Goal: Task Accomplishment & Management: Complete application form

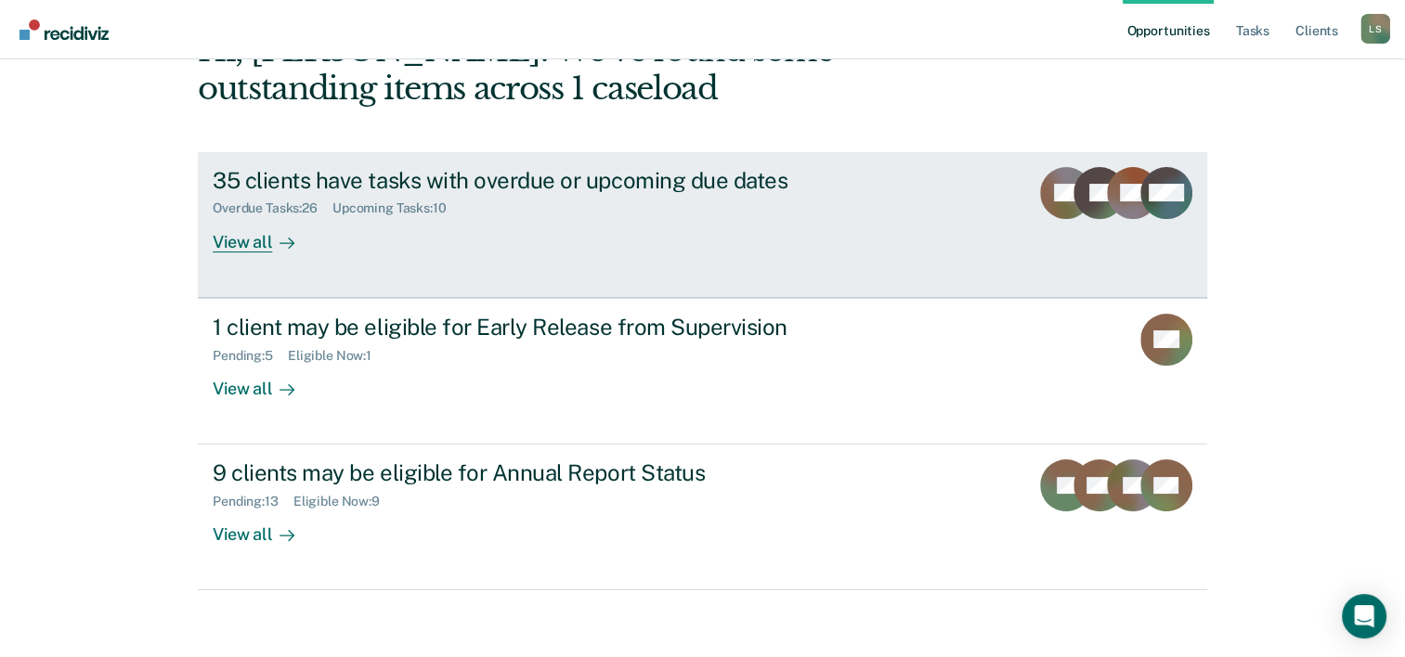
scroll to position [131, 0]
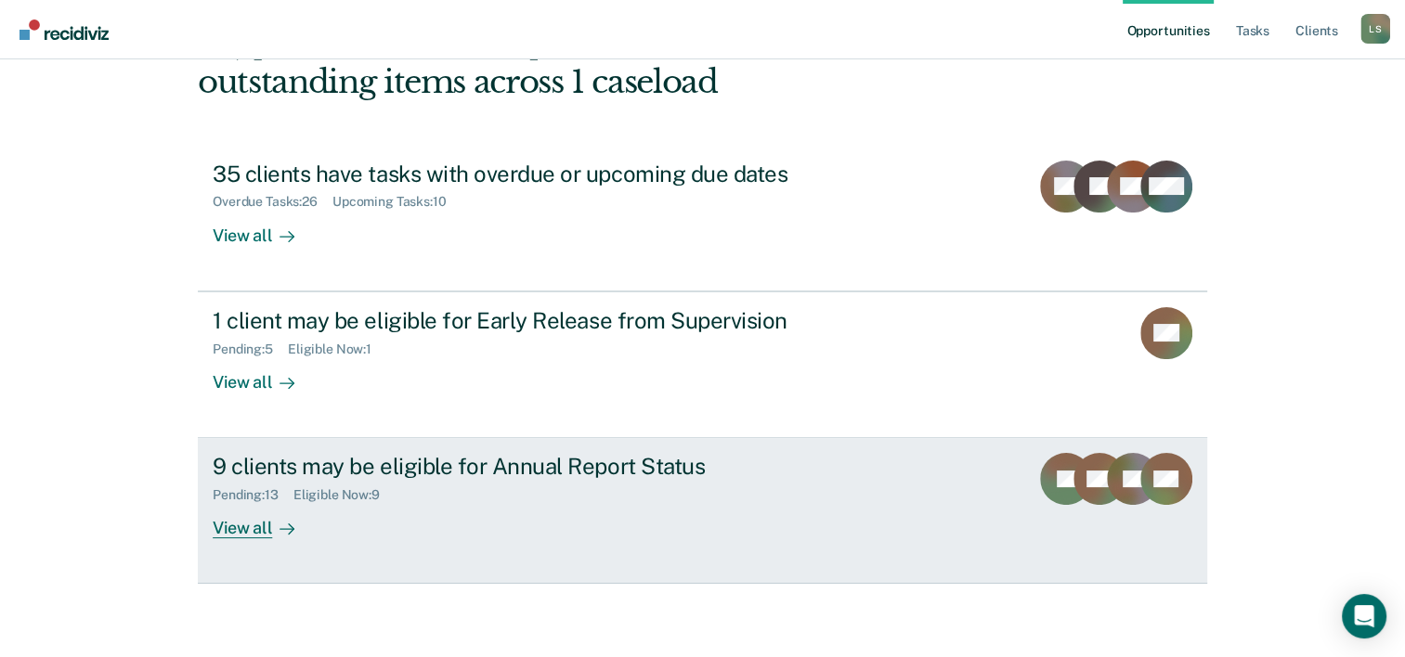
click at [579, 475] on div "9 clients may be eligible for Annual Report Status" at bounding box center [539, 466] width 652 height 27
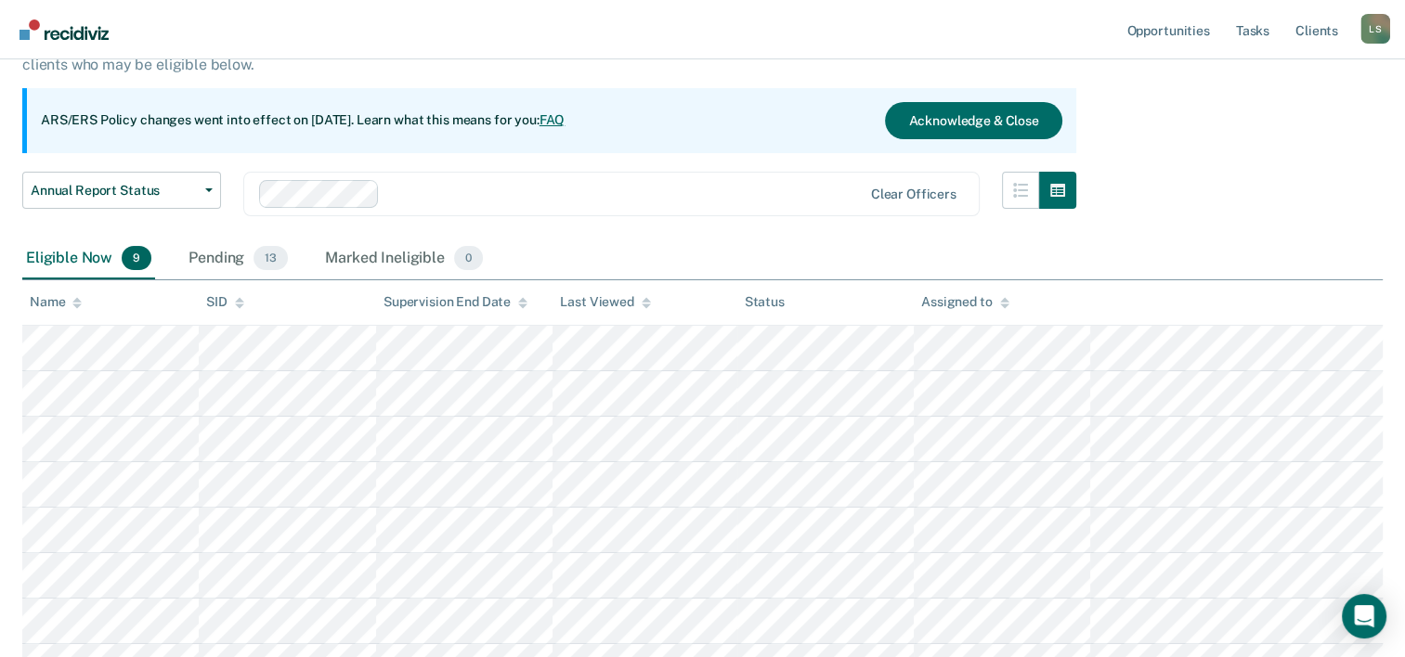
scroll to position [186, 0]
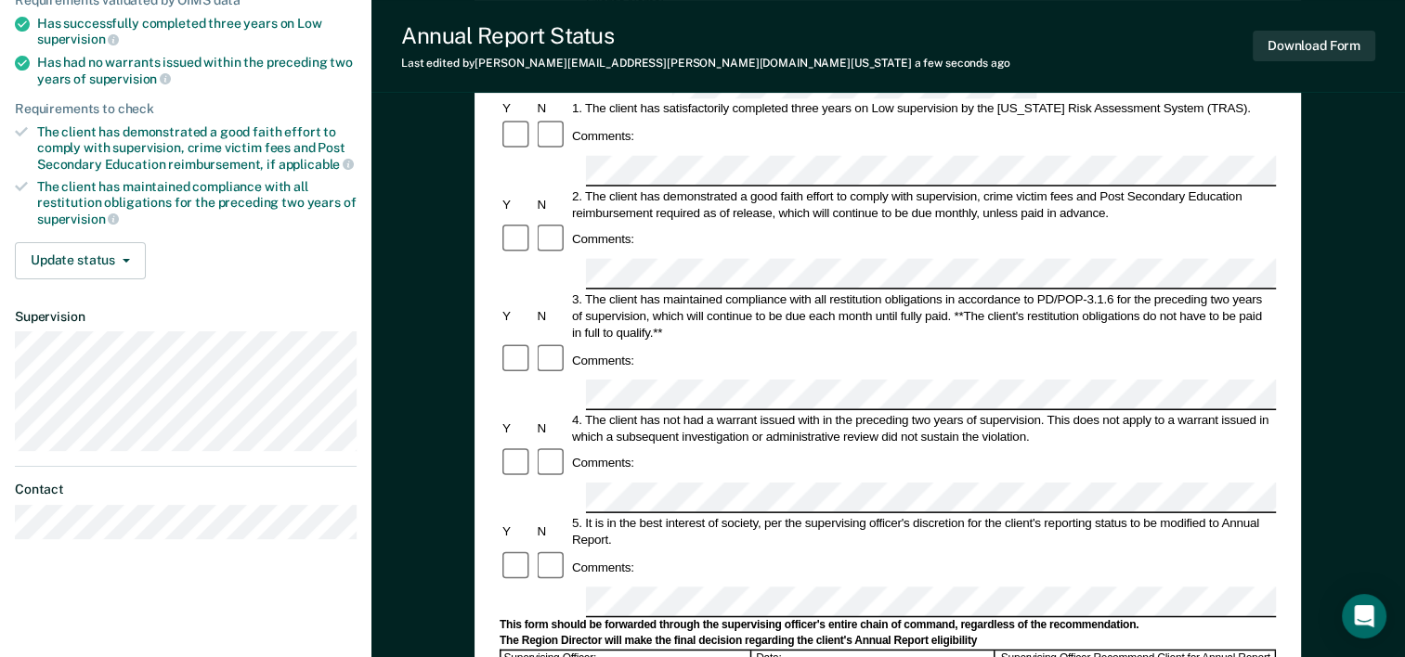
scroll to position [279, 0]
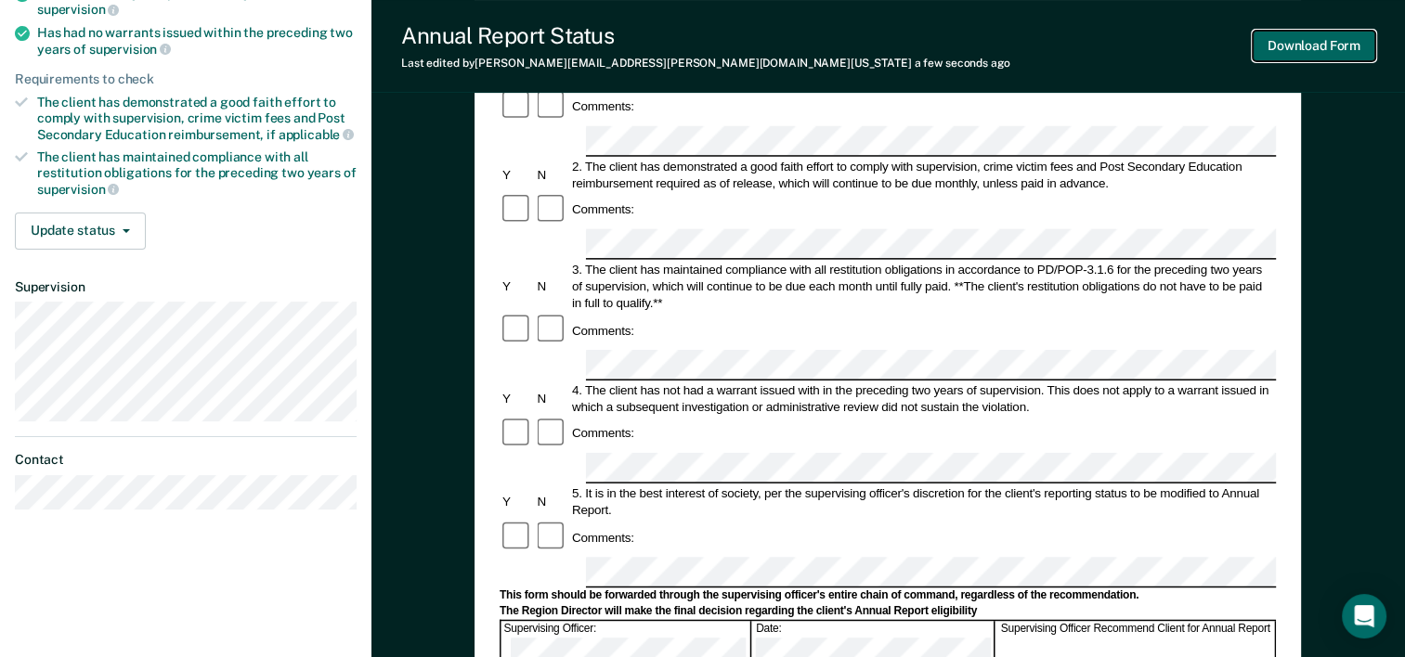
click at [1358, 52] on button "Download Form" at bounding box center [1314, 46] width 123 height 31
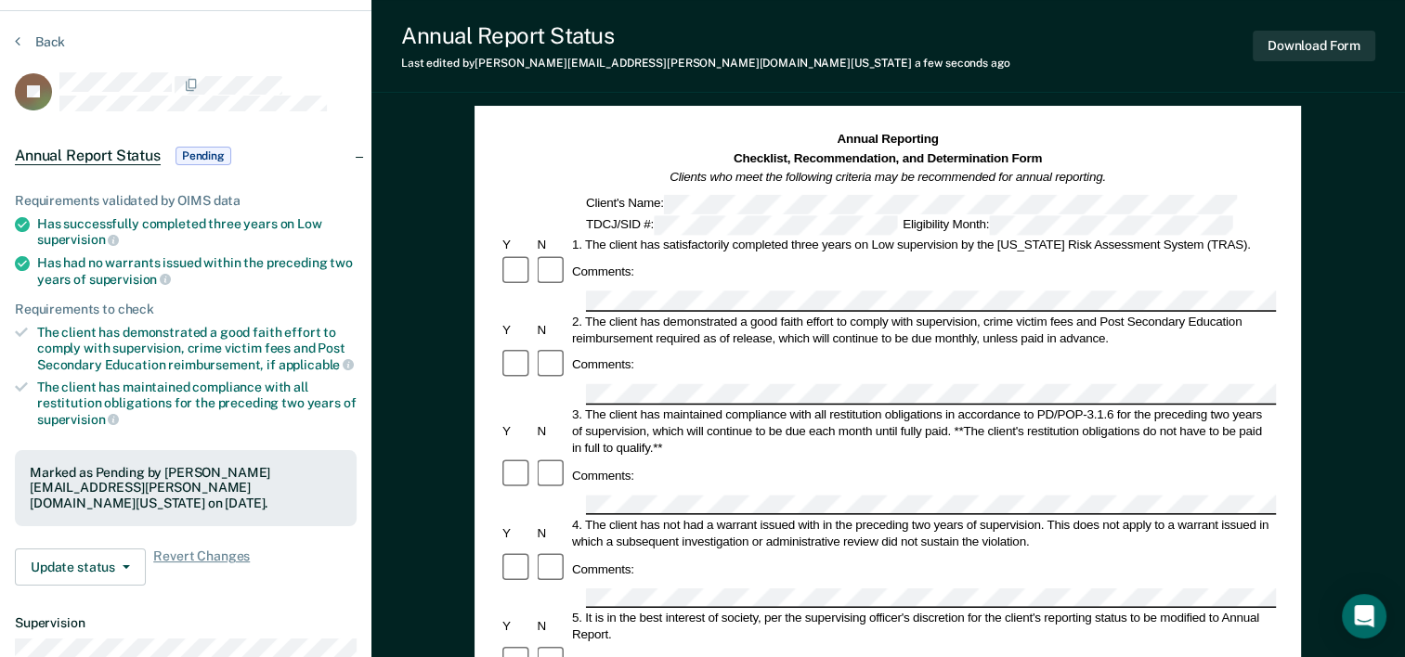
scroll to position [0, 0]
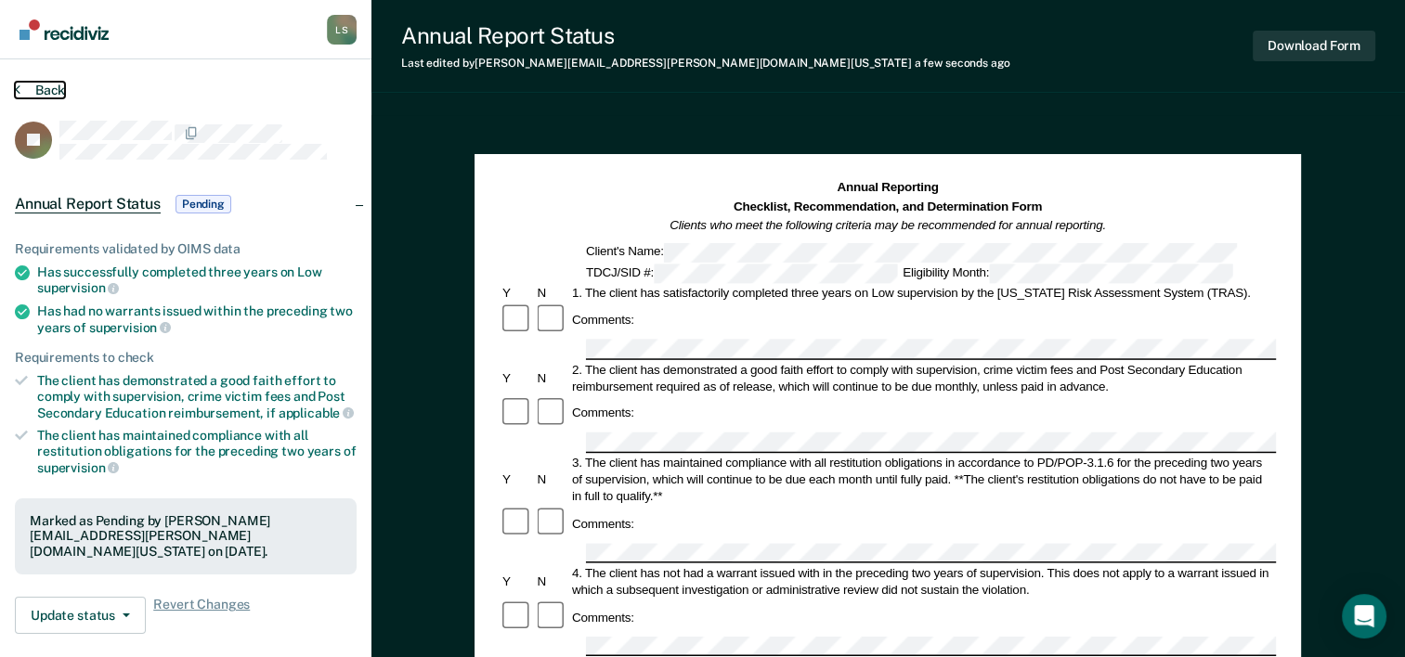
click at [37, 92] on button "Back" at bounding box center [40, 90] width 50 height 17
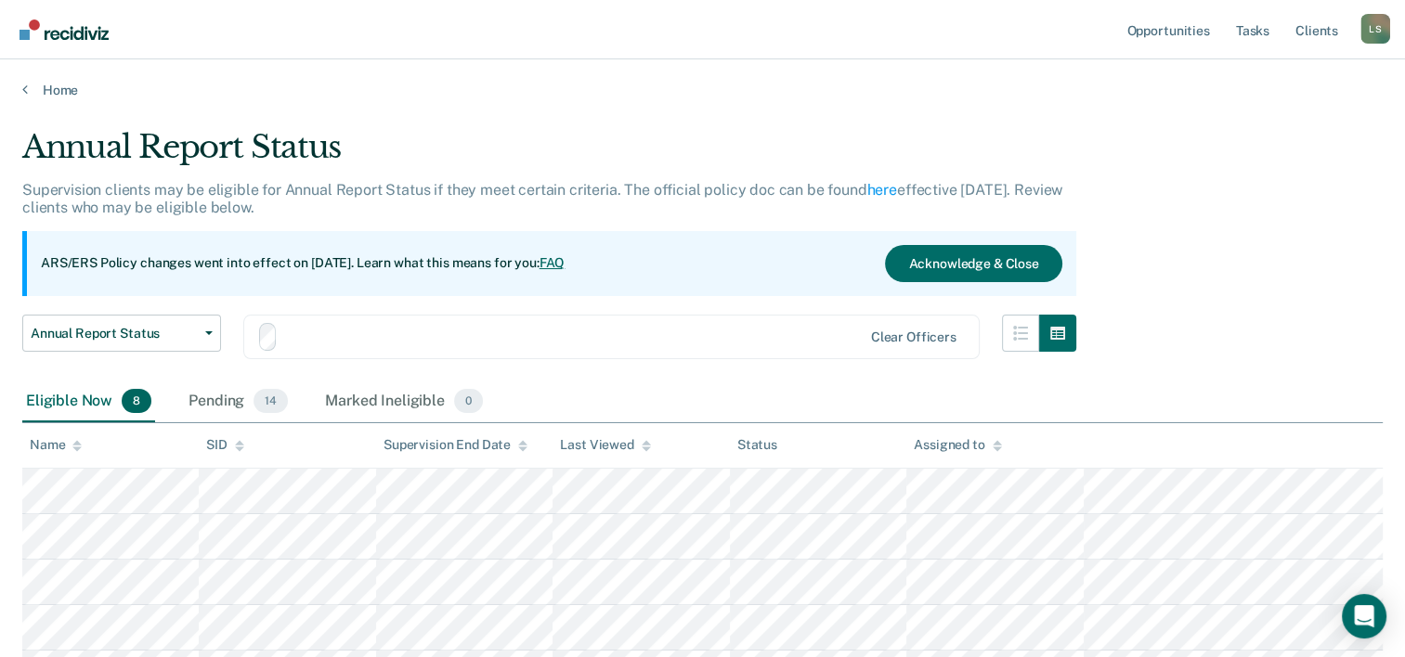
scroll to position [186, 0]
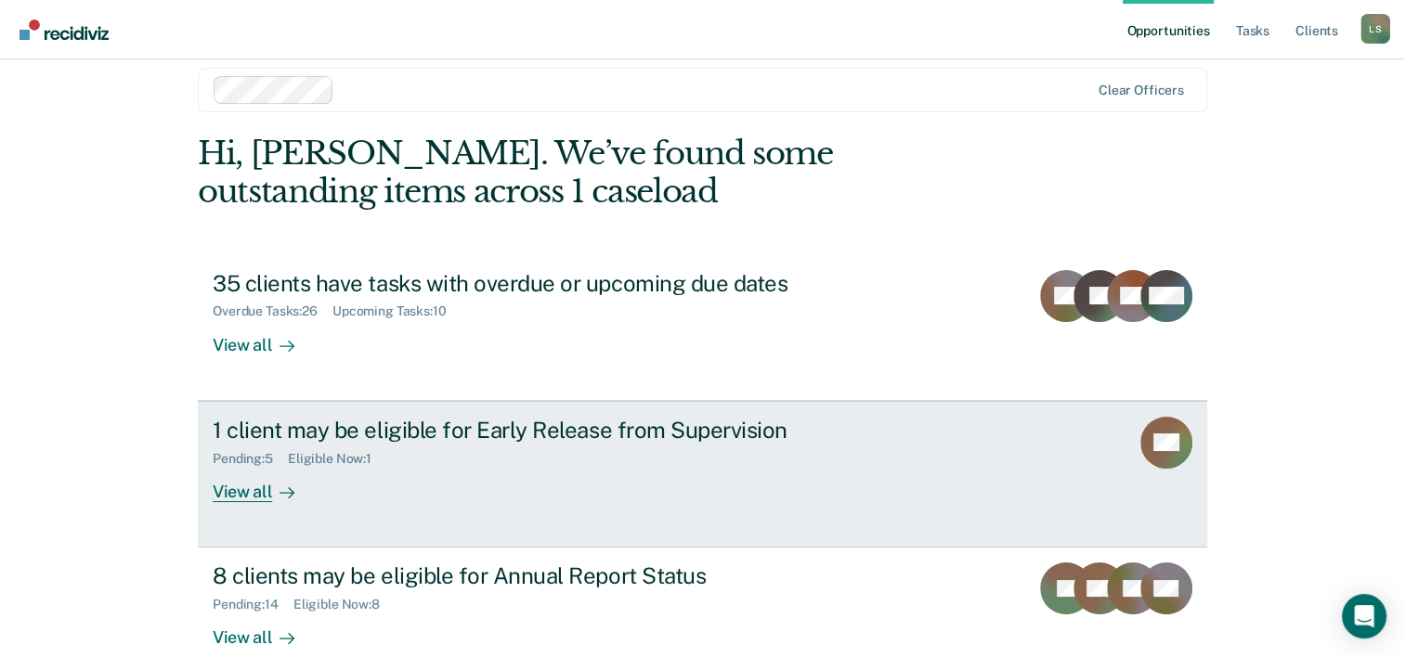
scroll to position [57, 0]
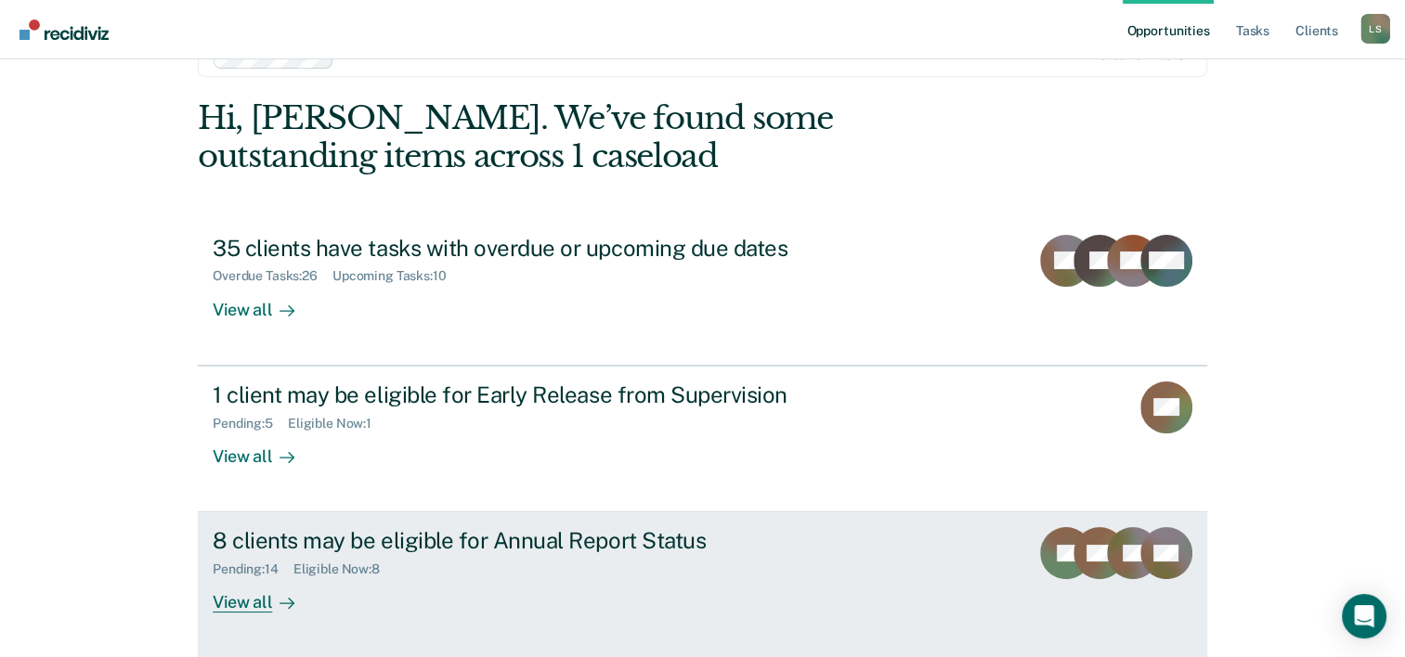
click at [531, 557] on div "Pending : 14 Eligible Now : 8" at bounding box center [539, 565] width 652 height 23
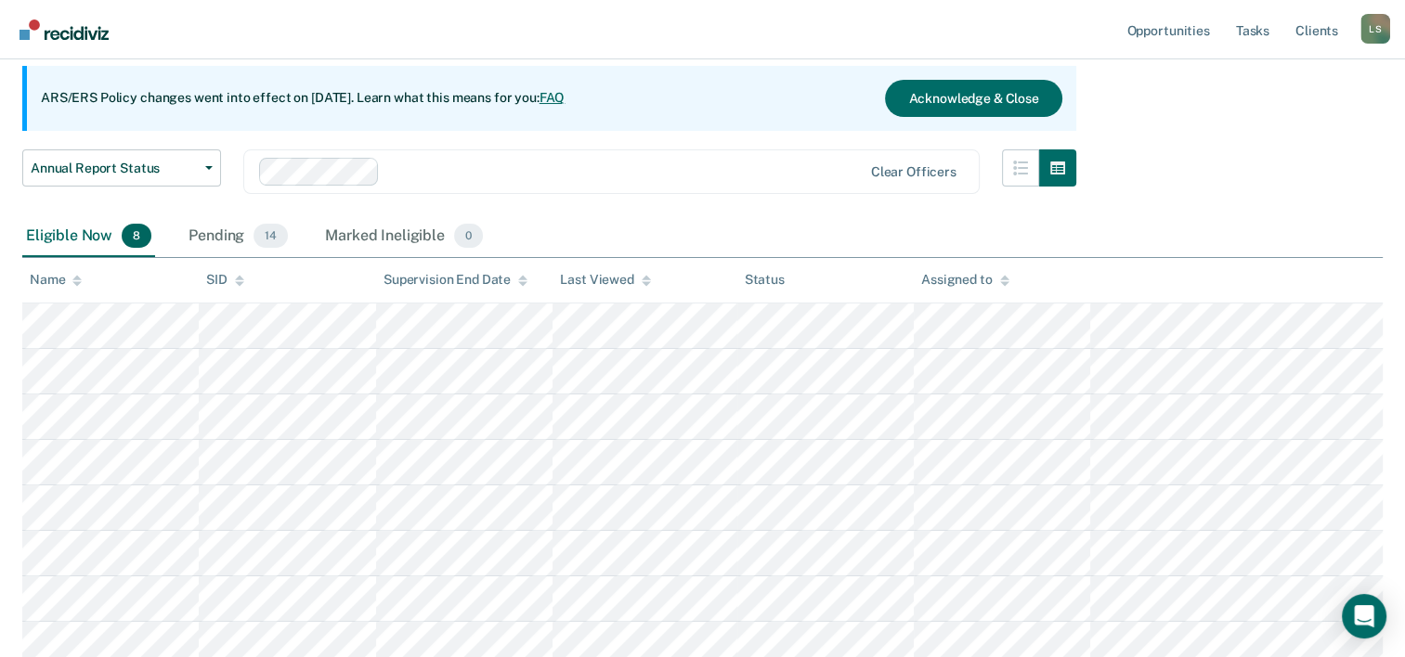
scroll to position [186, 0]
